Goal: Task Accomplishment & Management: Complete application form

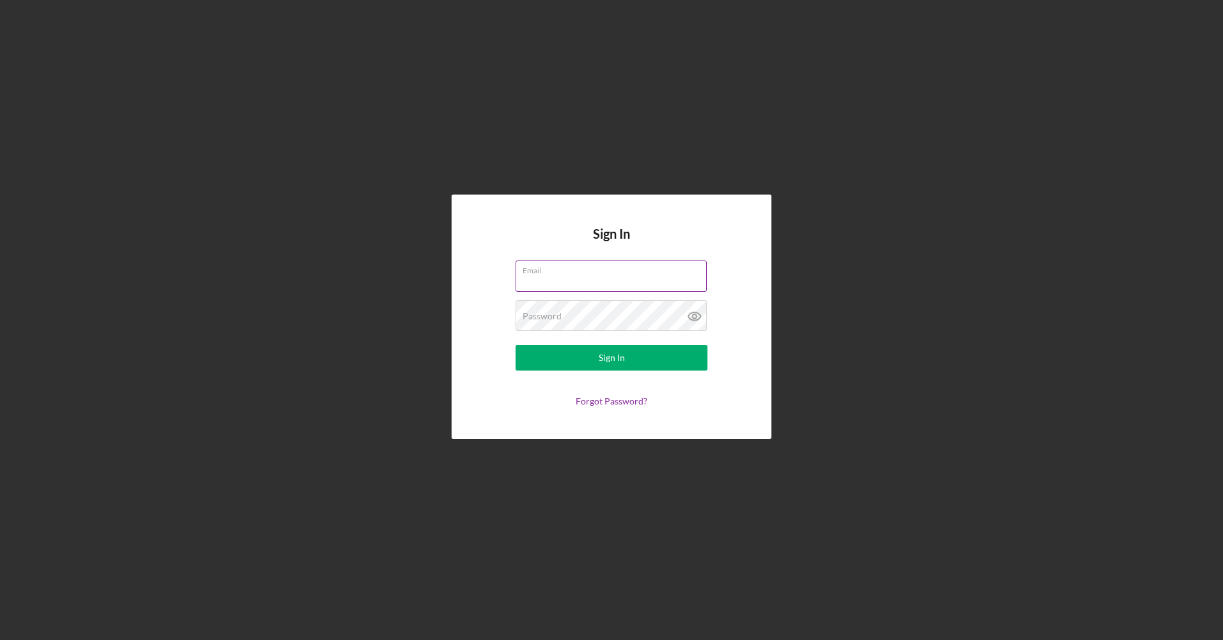
click at [630, 277] on input "Email" at bounding box center [611, 275] width 191 height 31
type input "muhannah@eyeslimited.com"
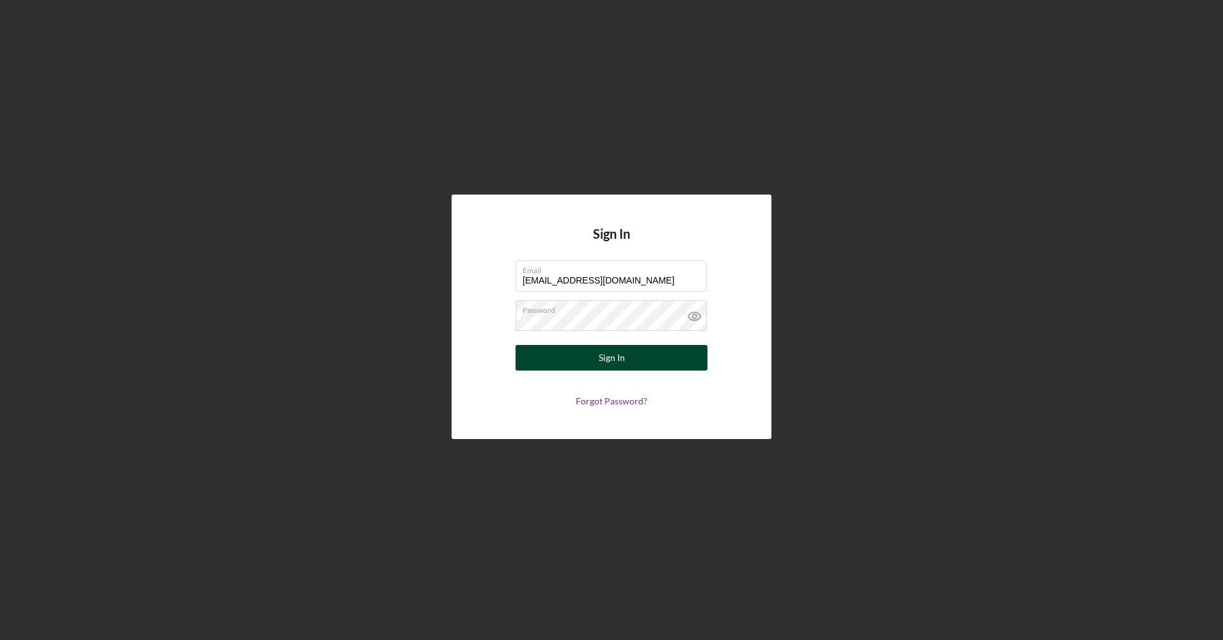
click at [587, 355] on button "Sign In" at bounding box center [612, 358] width 192 height 26
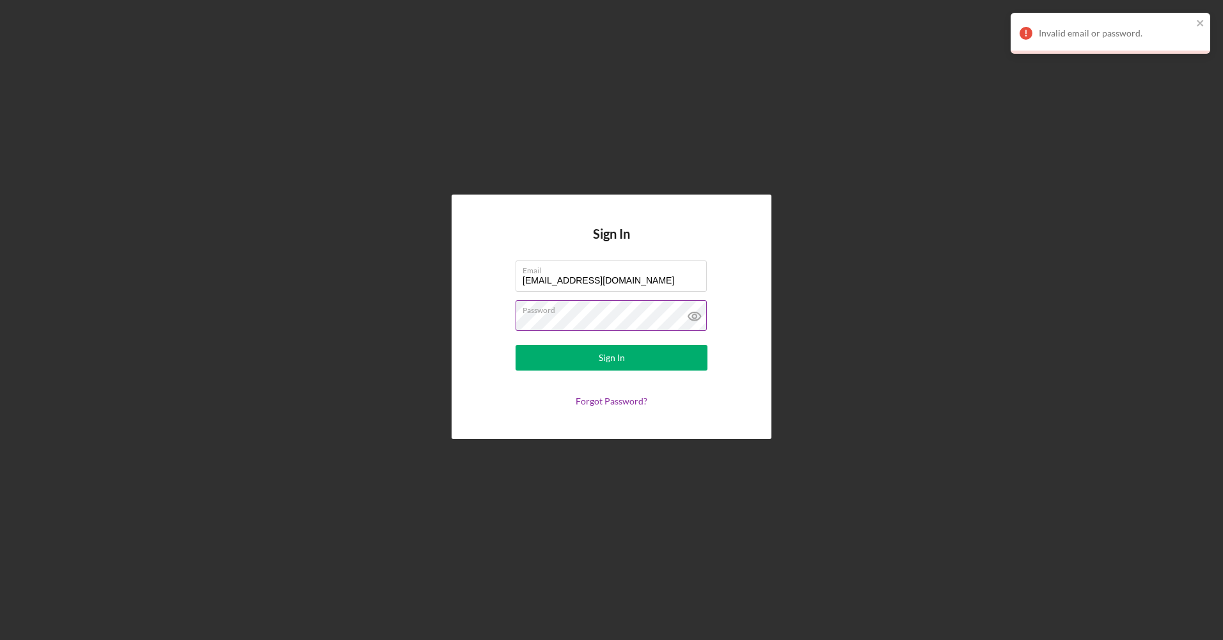
click at [692, 319] on icon at bounding box center [694, 316] width 12 height 8
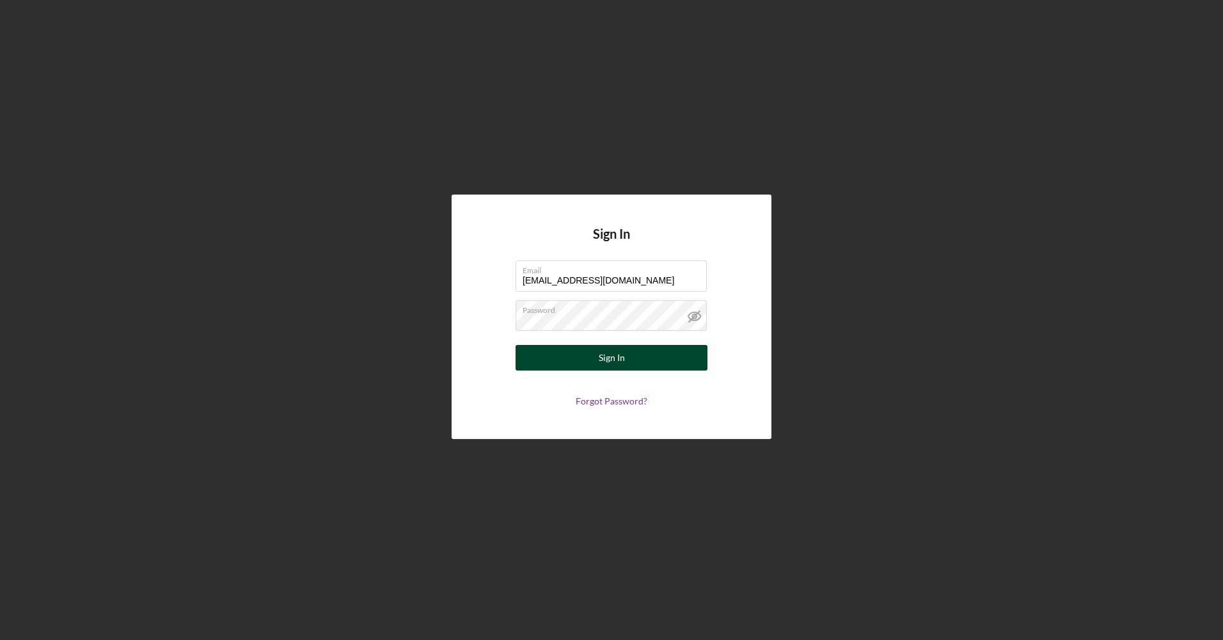
click at [562, 359] on button "Sign In" at bounding box center [612, 358] width 192 height 26
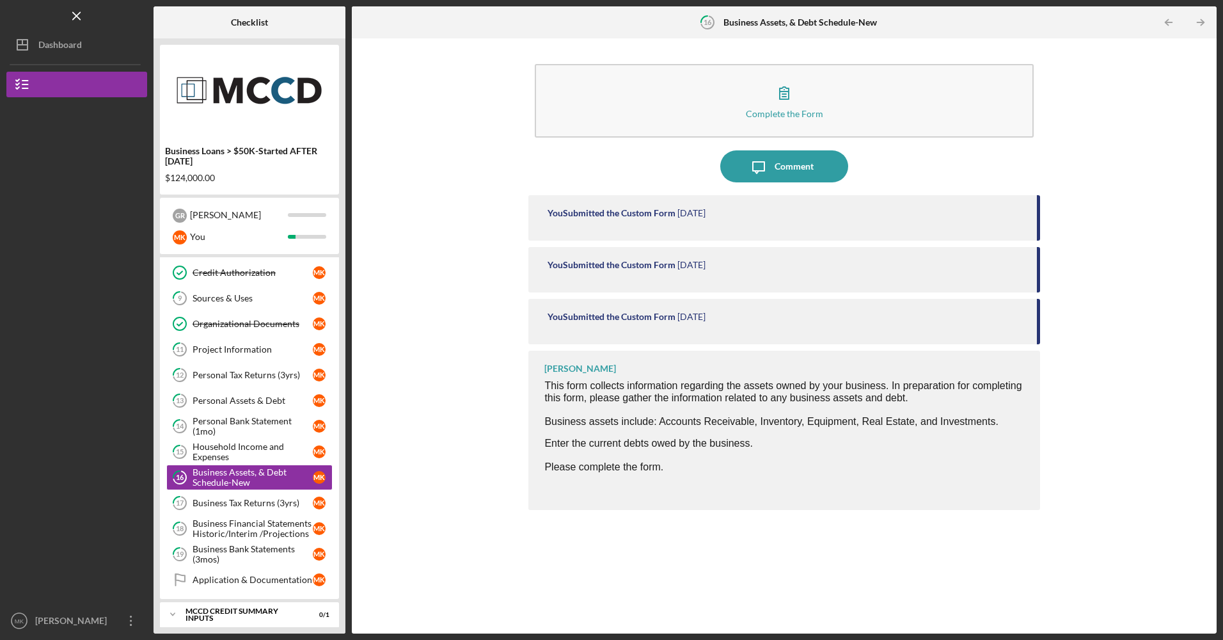
scroll to position [168, 0]
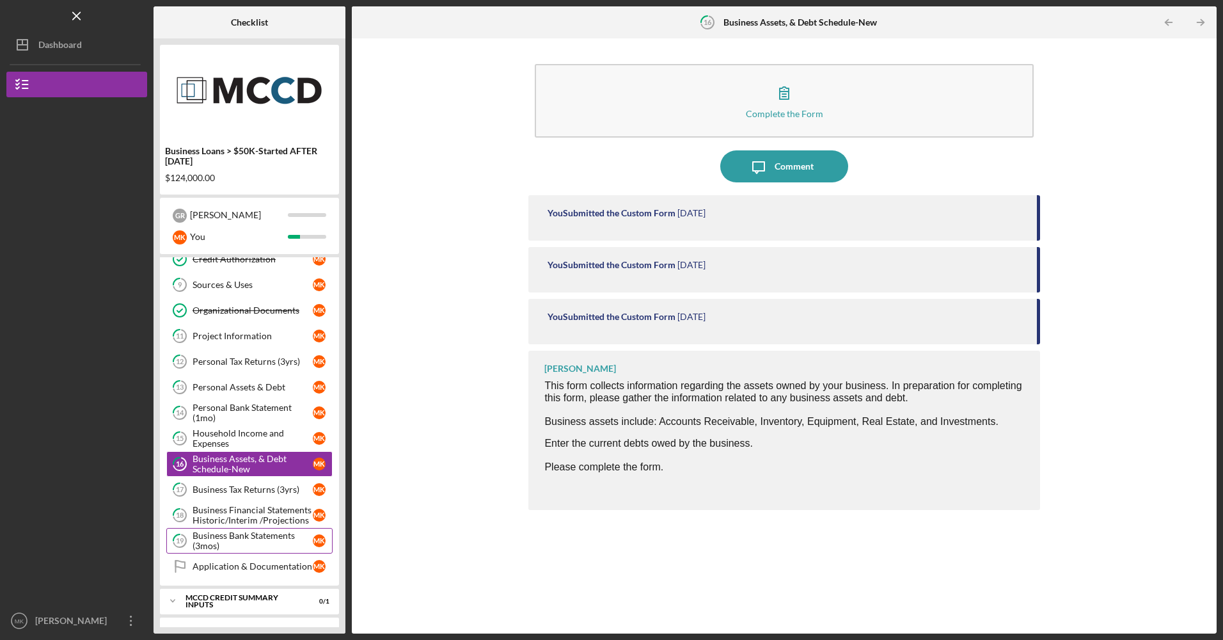
click at [265, 541] on div "Business Bank Statements (3mos)" at bounding box center [253, 540] width 120 height 20
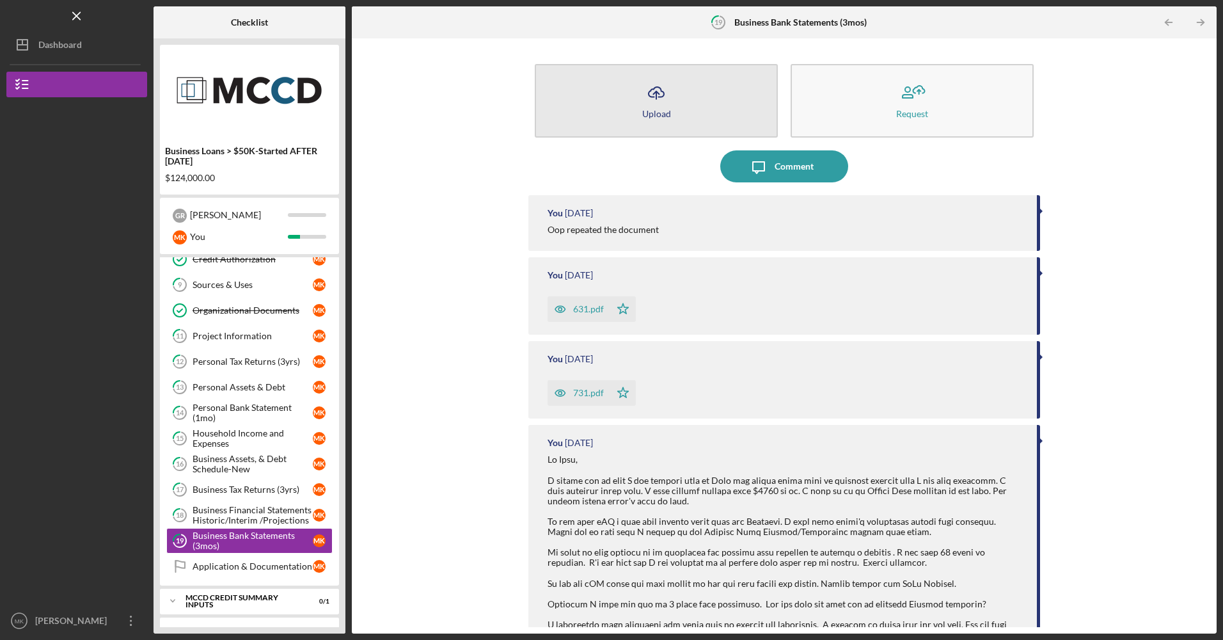
click at [575, 97] on button "Icon/Upload Upload" at bounding box center [656, 101] width 243 height 74
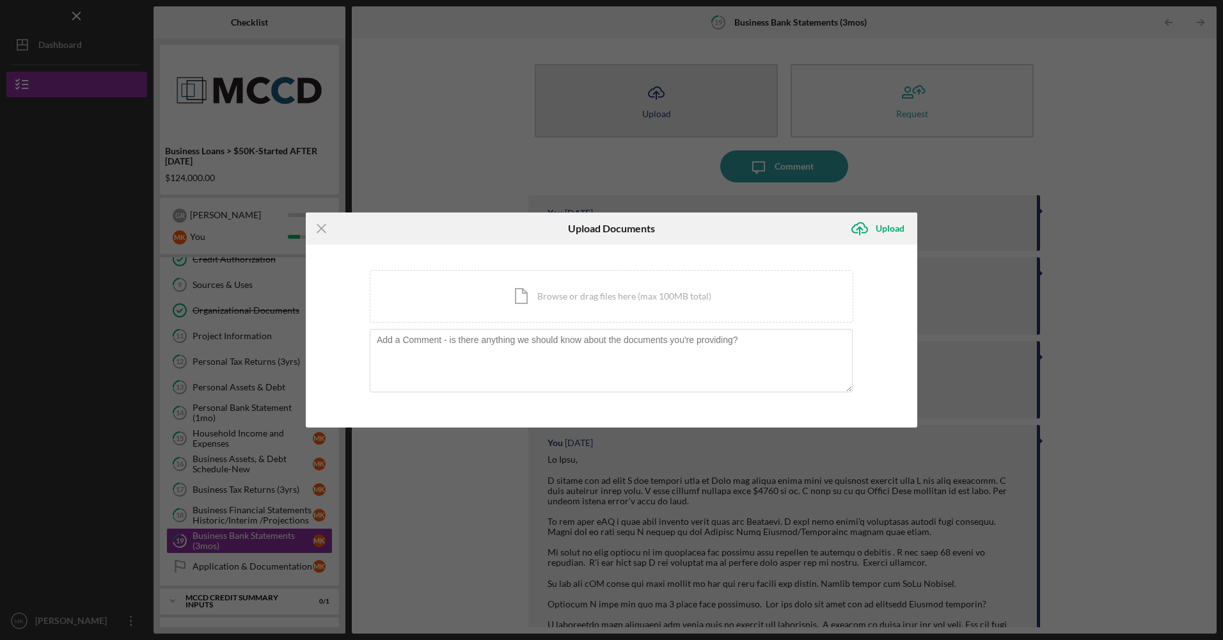
click at [575, 97] on body "Icon/Menu 19 Business Bank Statements (3mos) Checklist Business Loans > $50K-St…" at bounding box center [611, 320] width 1223 height 640
click at [322, 233] on icon "Icon/Menu Close" at bounding box center [322, 228] width 32 height 32
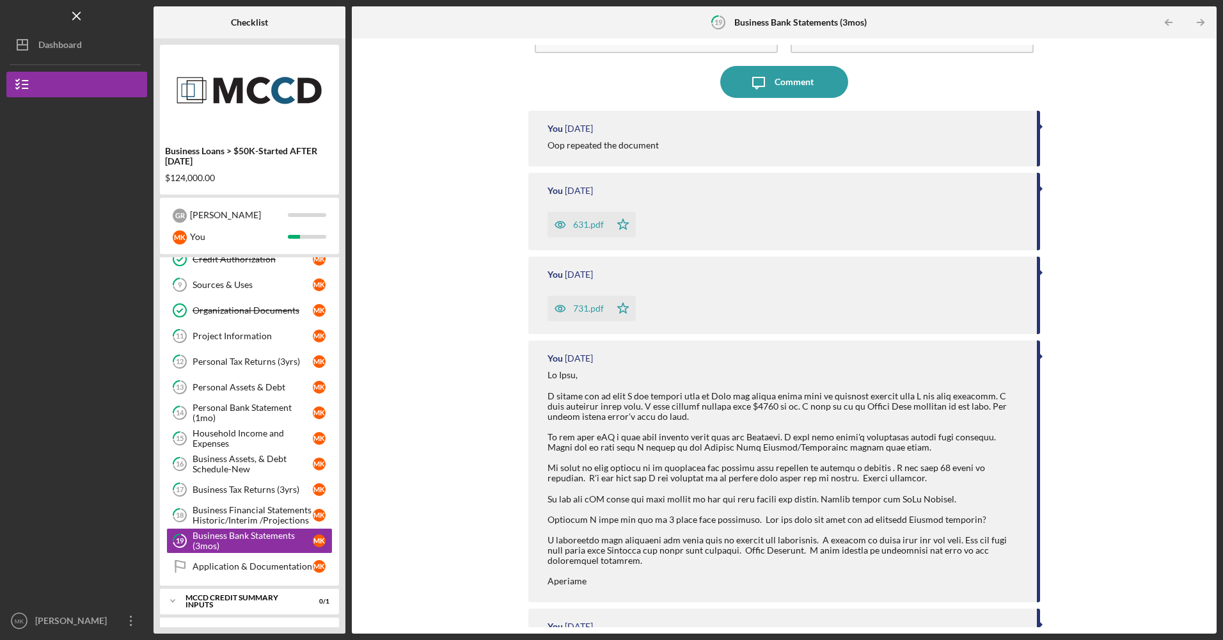
scroll to position [214, 0]
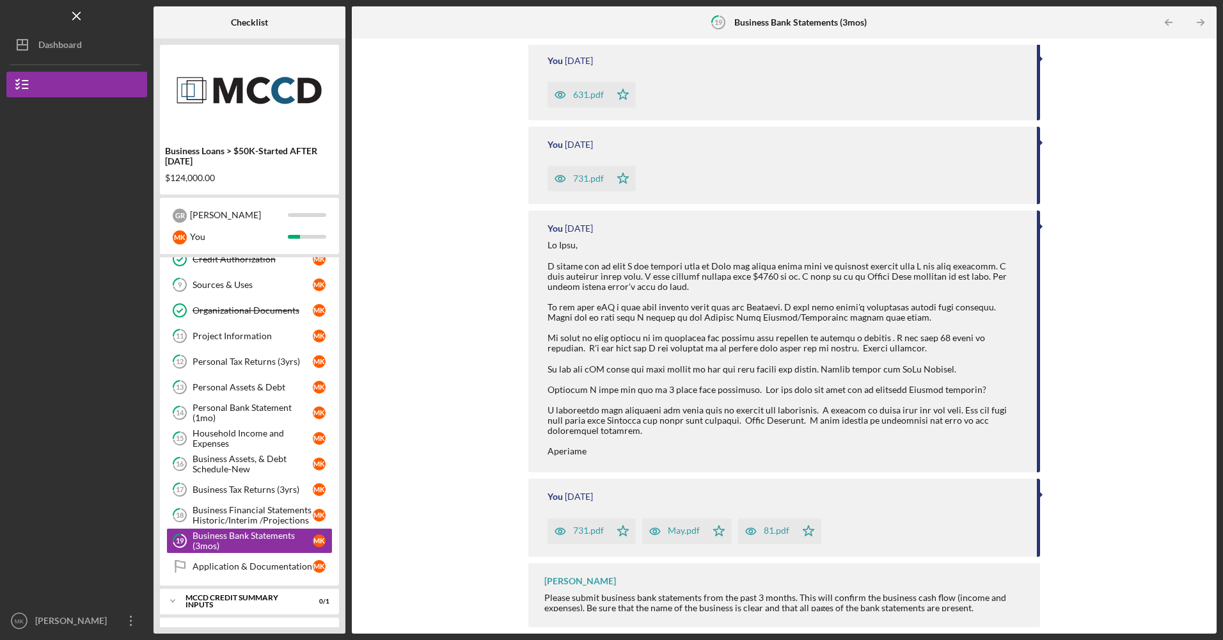
click at [587, 532] on div "731.pdf" at bounding box center [588, 530] width 31 height 10
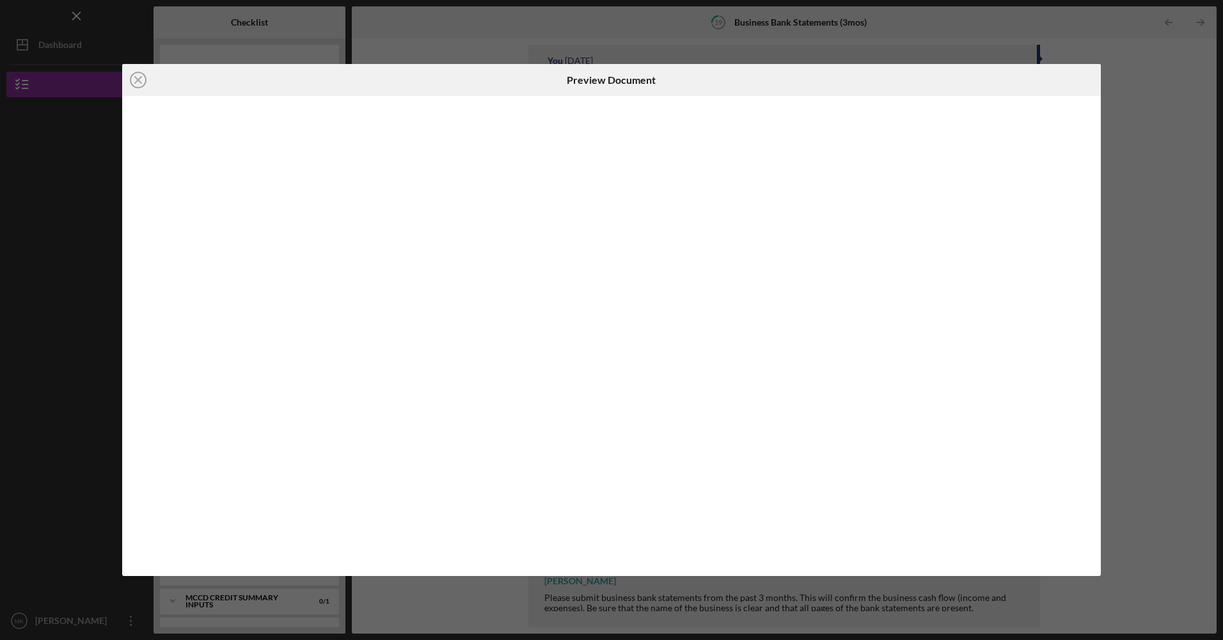
scroll to position [214, 0]
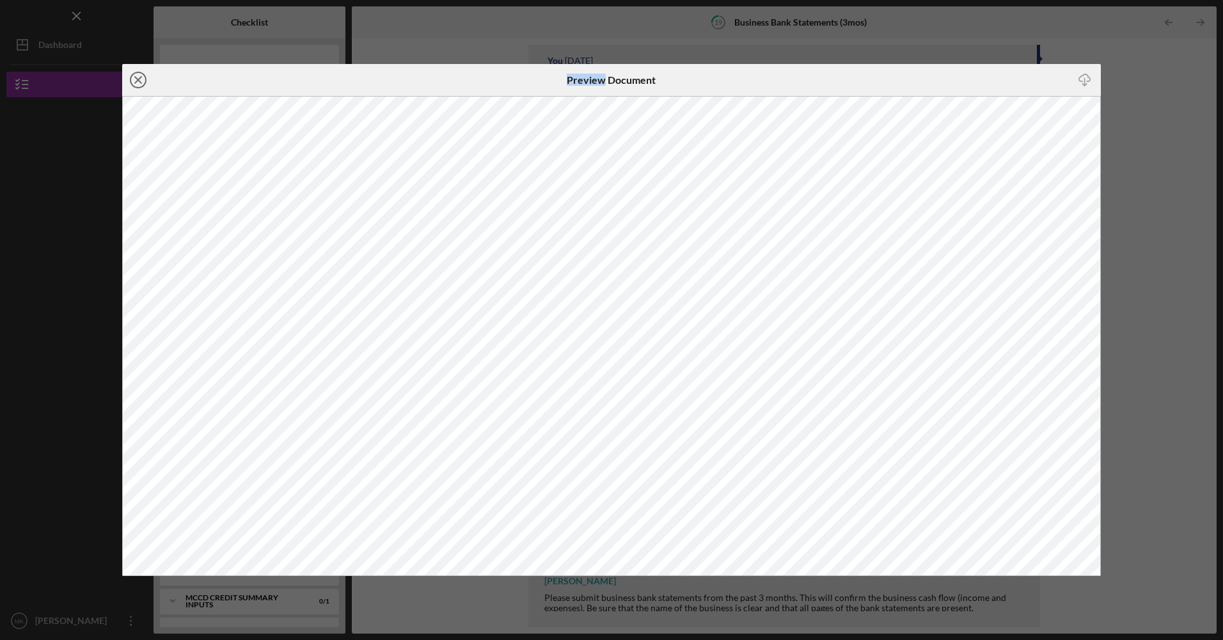
click at [137, 78] on line at bounding box center [138, 80] width 6 height 6
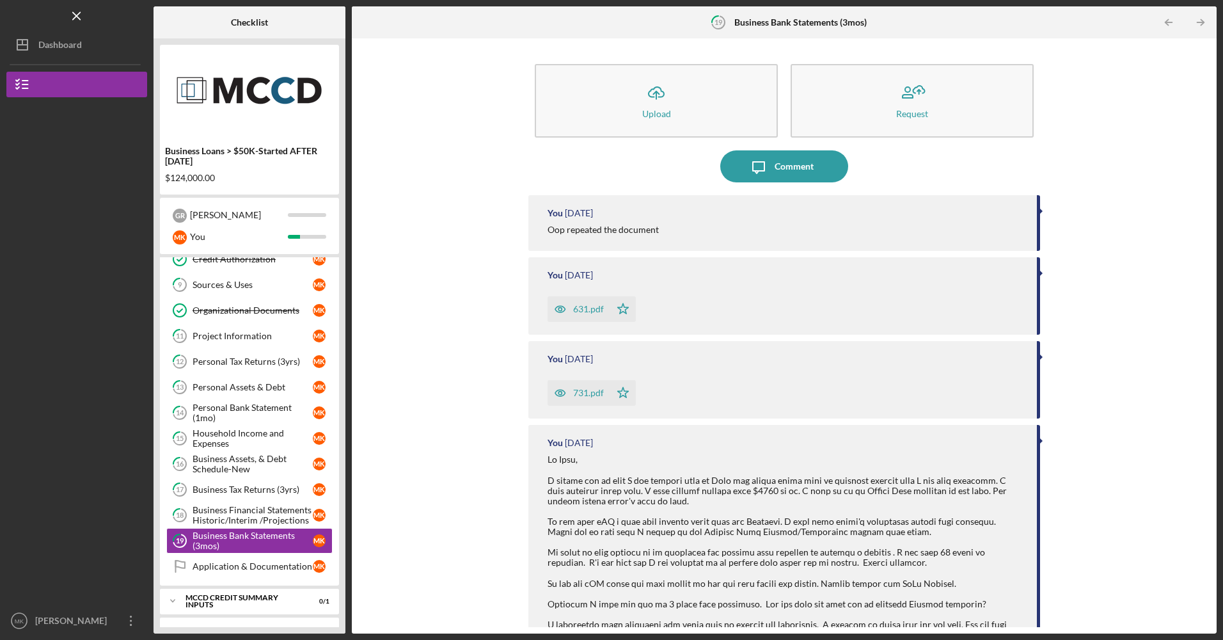
click at [596, 308] on div "631.pdf" at bounding box center [588, 309] width 31 height 10
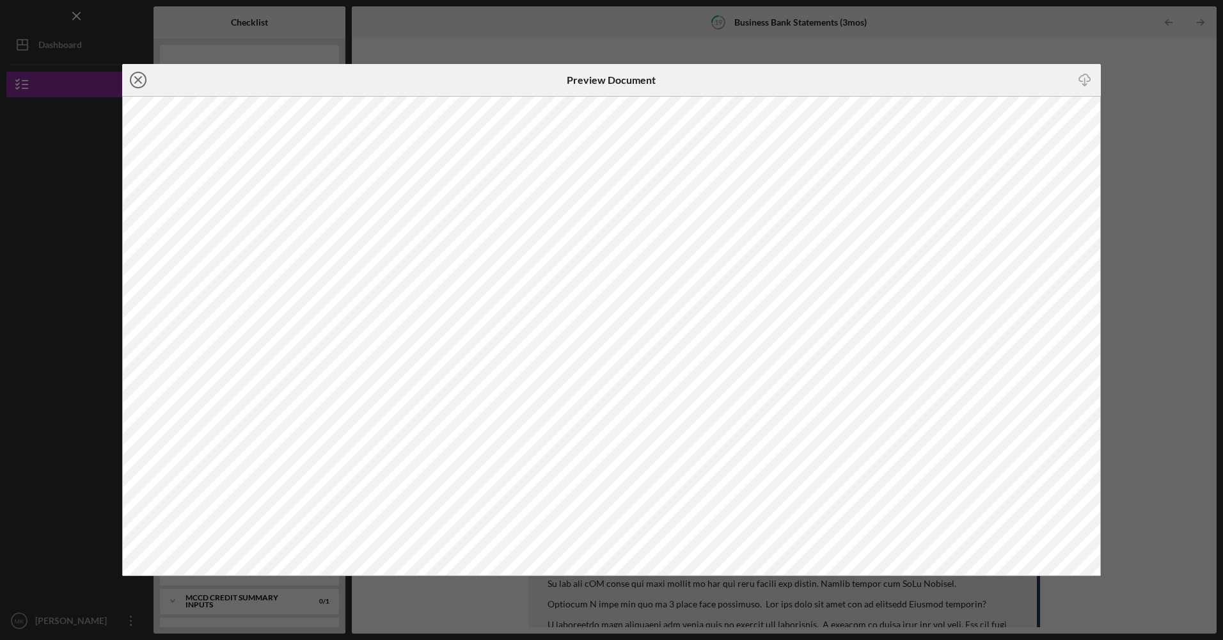
click at [136, 82] on line at bounding box center [138, 80] width 6 height 6
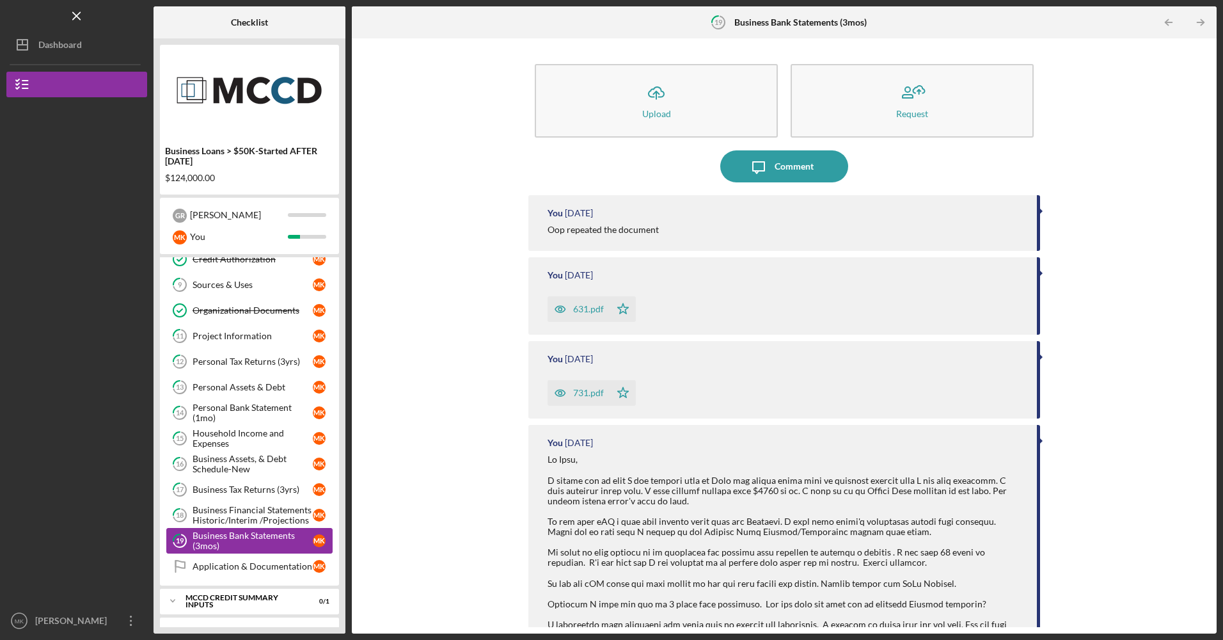
click at [258, 535] on div "Business Bank Statements (3mos)" at bounding box center [253, 540] width 120 height 20
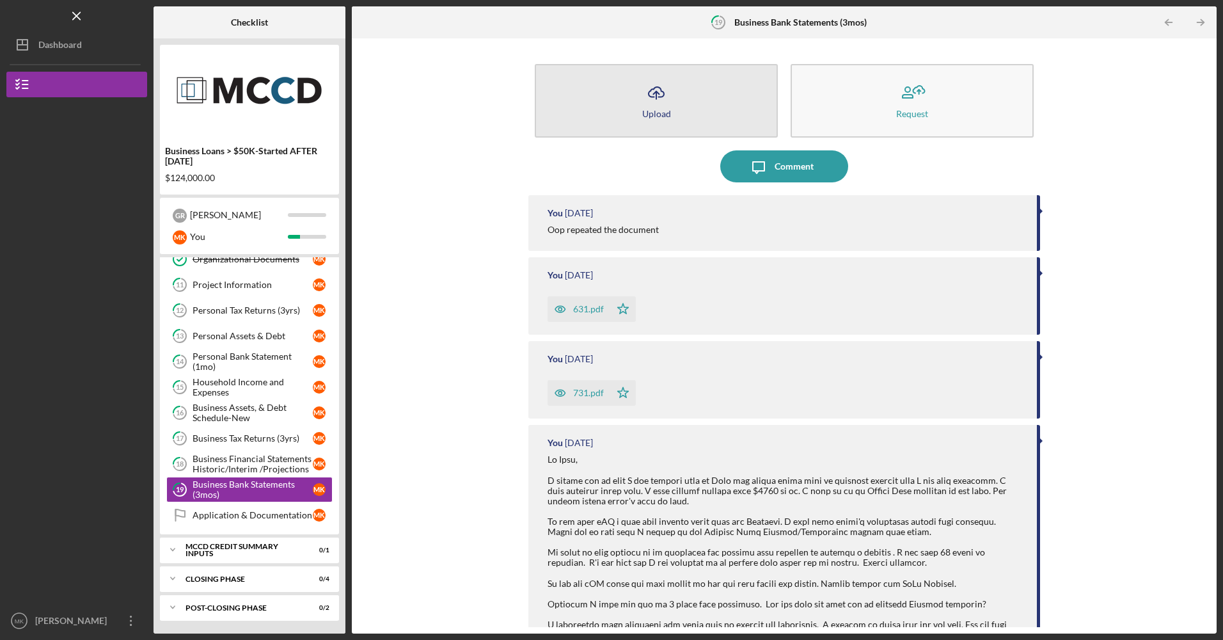
click at [635, 94] on button "Icon/Upload Upload" at bounding box center [656, 101] width 243 height 74
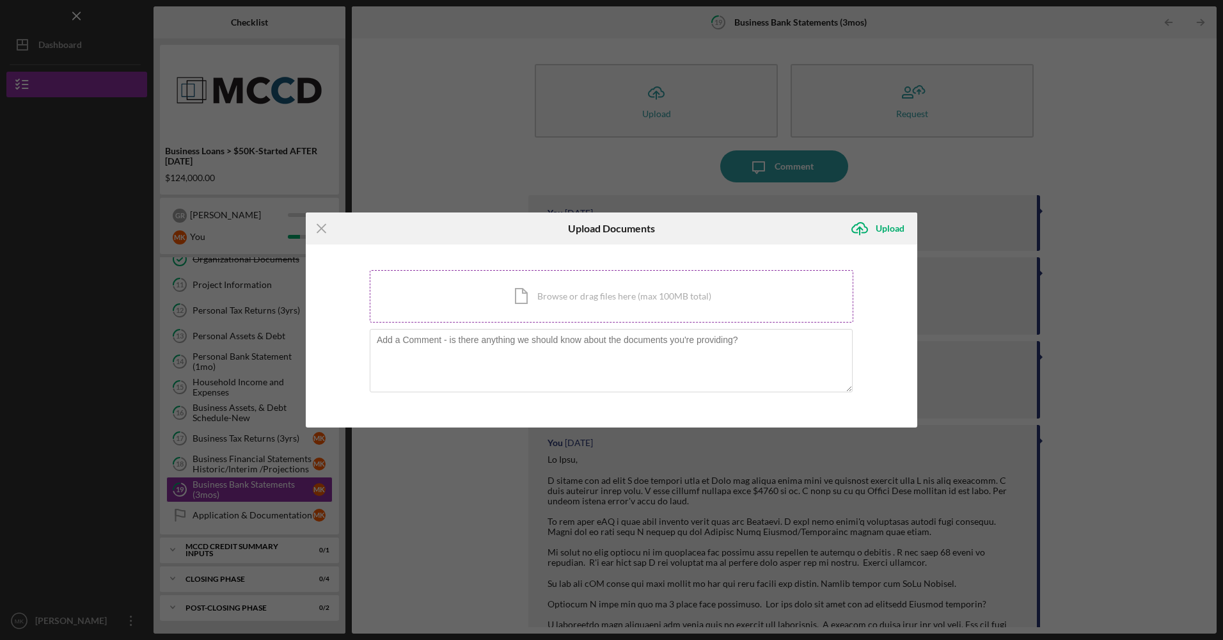
click at [589, 303] on div "Icon/Document Browse or drag files here (max 100MB total) Tap to choose files o…" at bounding box center [612, 296] width 484 height 52
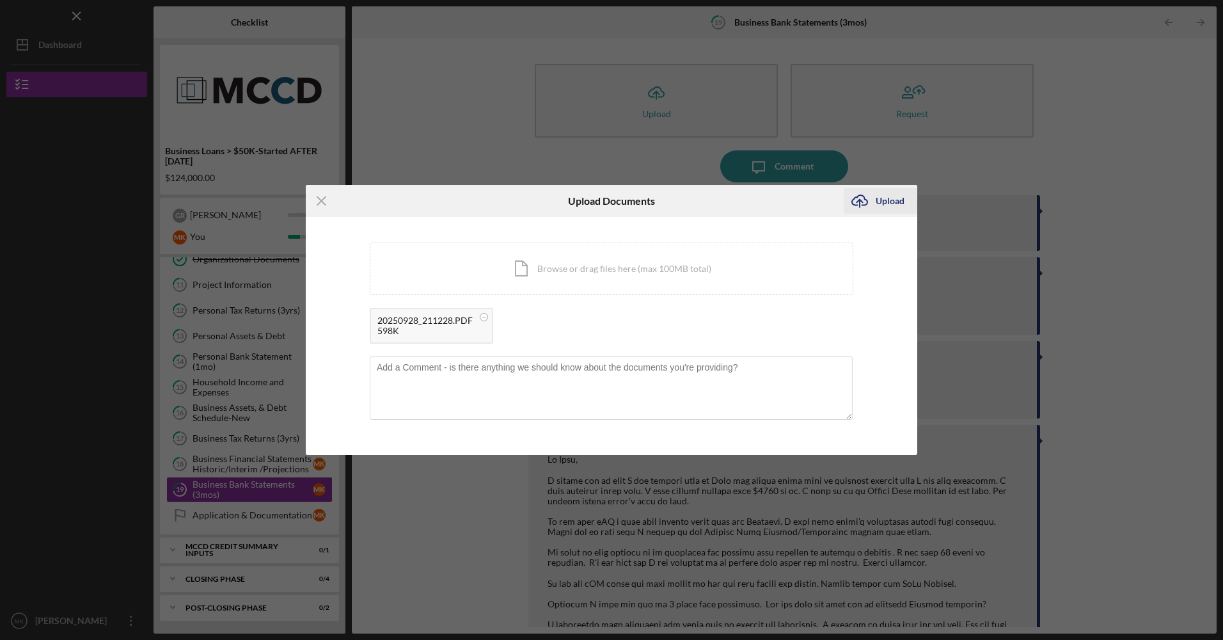
click at [884, 205] on div "Upload" at bounding box center [890, 201] width 29 height 26
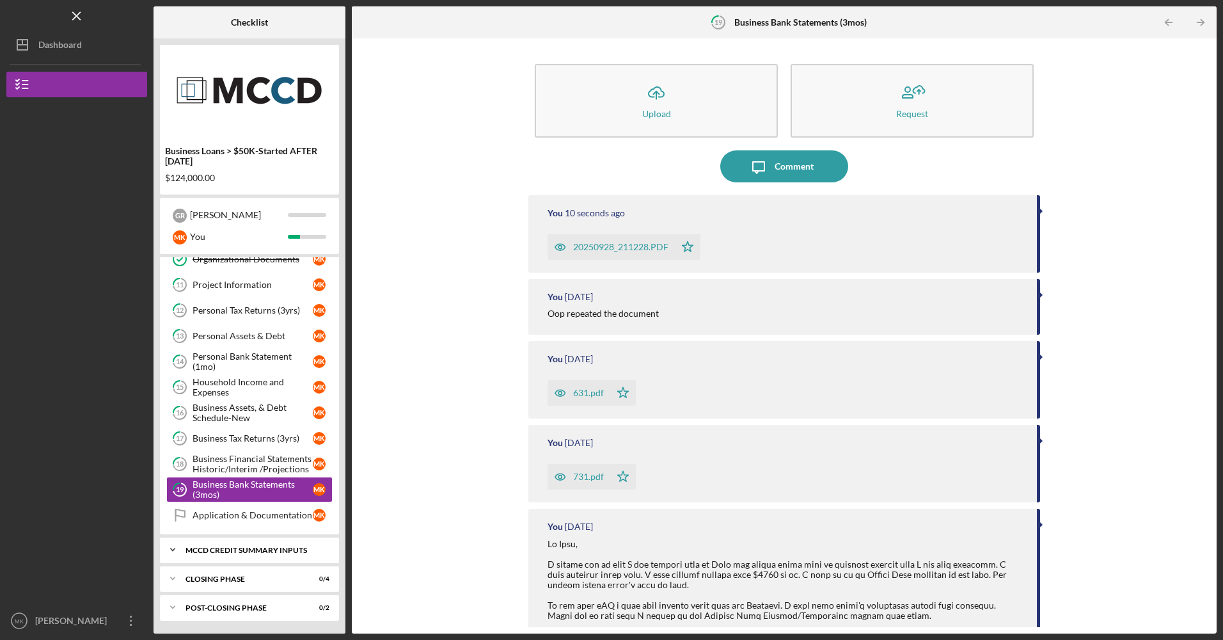
click at [267, 550] on div "MCCD Credit Summary Inputs" at bounding box center [255, 550] width 138 height 8
click at [262, 582] on div "Notify Applicant" at bounding box center [253, 576] width 120 height 10
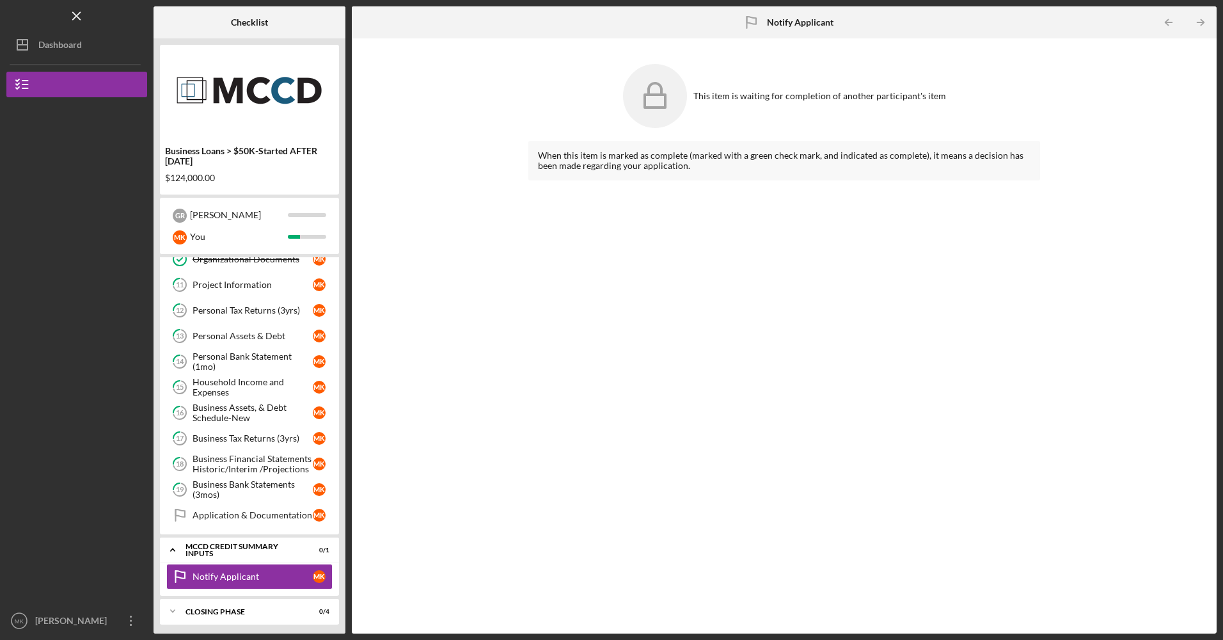
click at [660, 104] on icon at bounding box center [655, 96] width 64 height 64
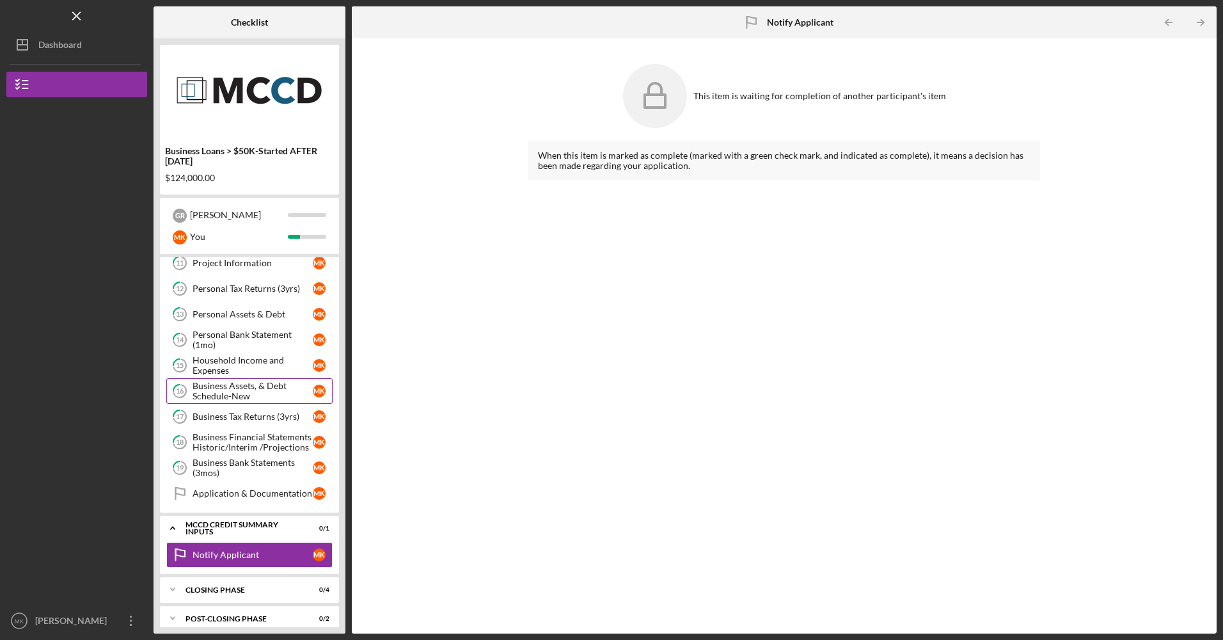
scroll to position [252, 0]
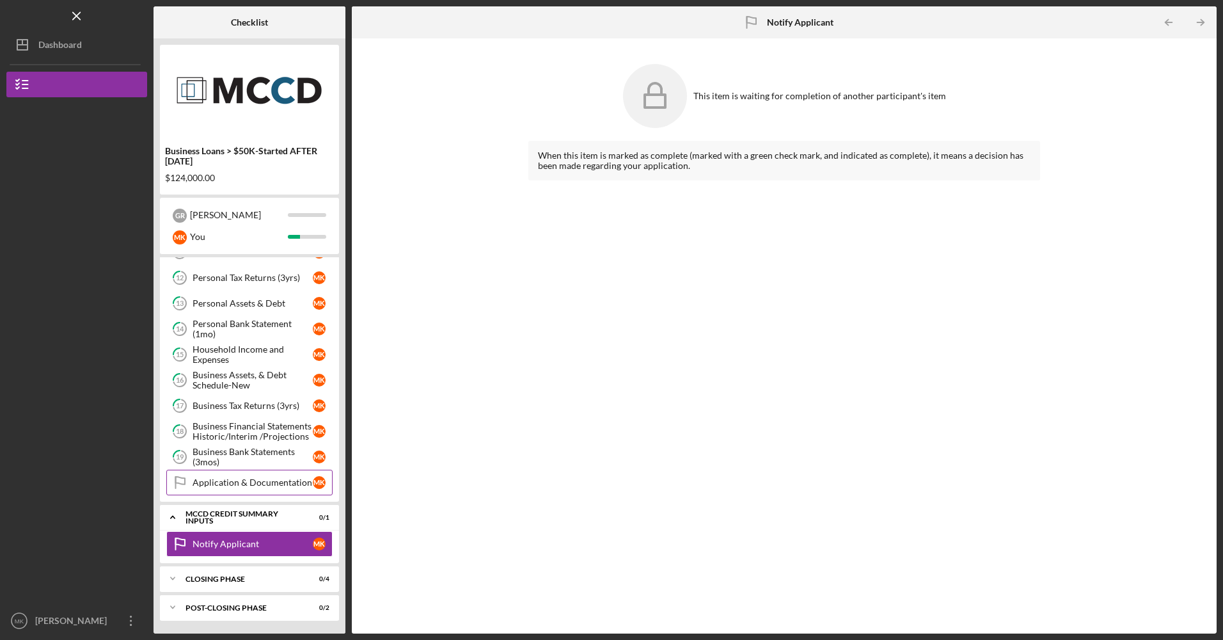
click at [269, 478] on div "Application & Documentation" at bounding box center [253, 482] width 120 height 10
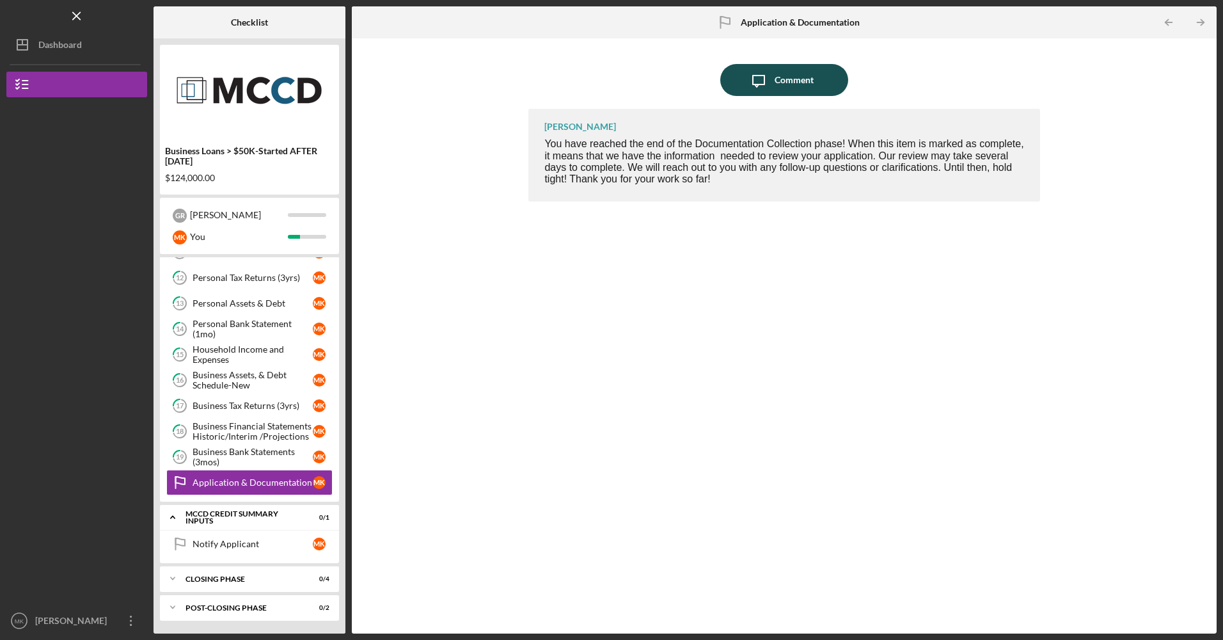
click at [797, 84] on div "Comment" at bounding box center [794, 80] width 39 height 32
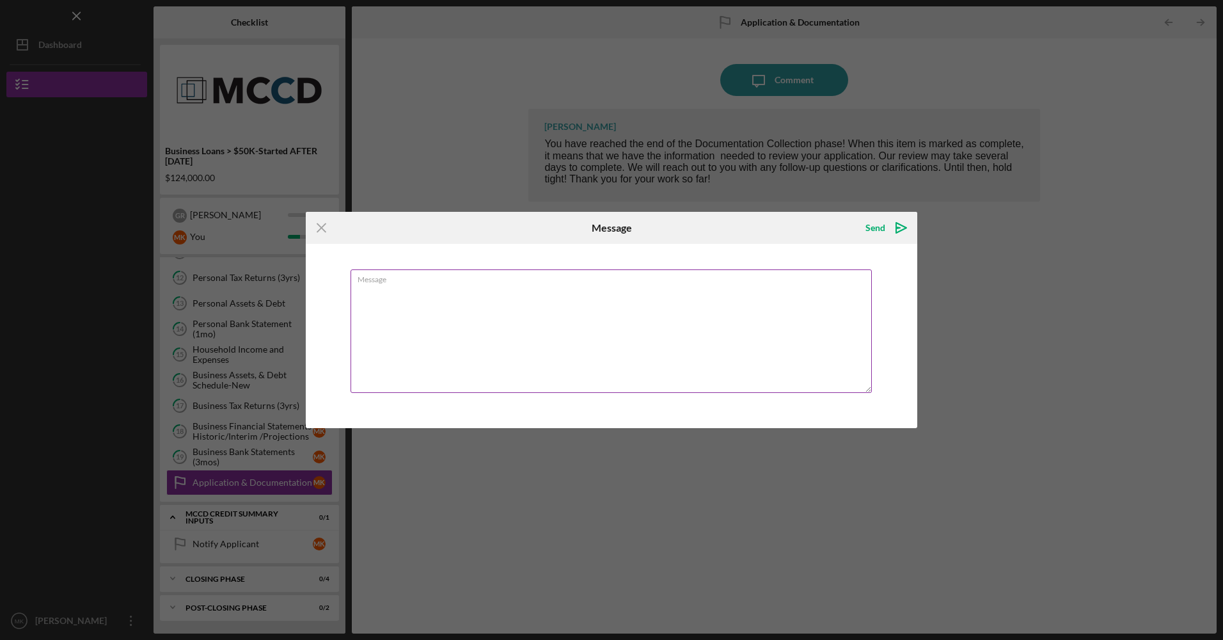
click at [464, 309] on textarea "Message" at bounding box center [611, 330] width 521 height 123
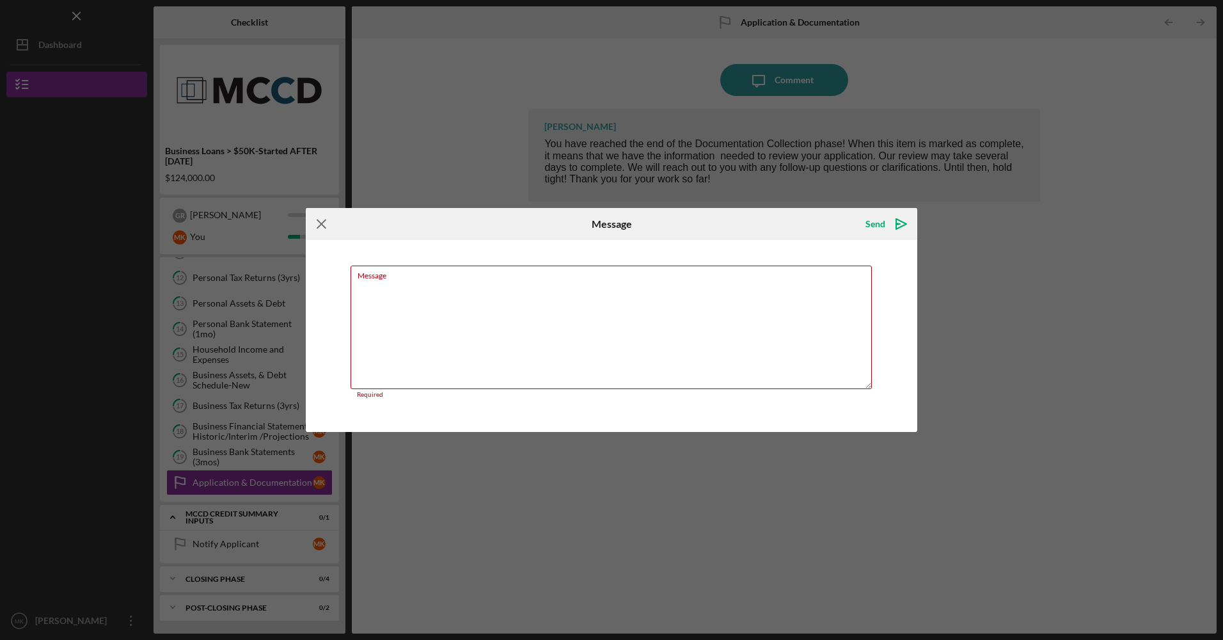
click at [321, 219] on icon "Icon/Menu Close" at bounding box center [322, 224] width 32 height 32
